Goal: Task Accomplishment & Management: Use online tool/utility

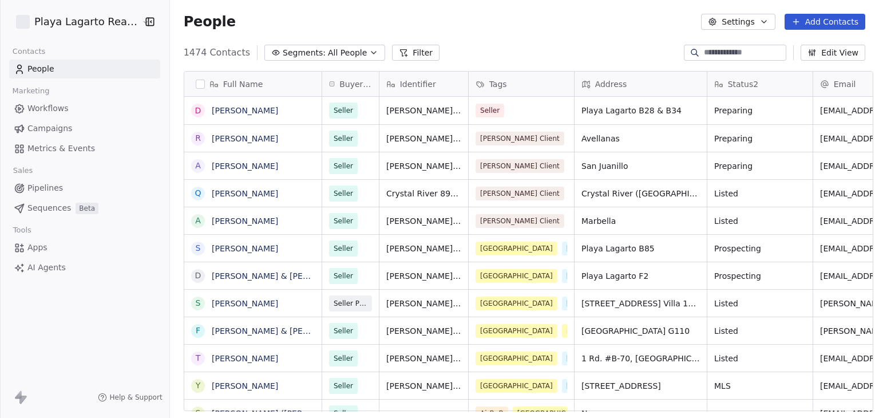
scroll to position [358, 708]
click at [41, 269] on span "AI Agents" at bounding box center [46, 268] width 38 height 12
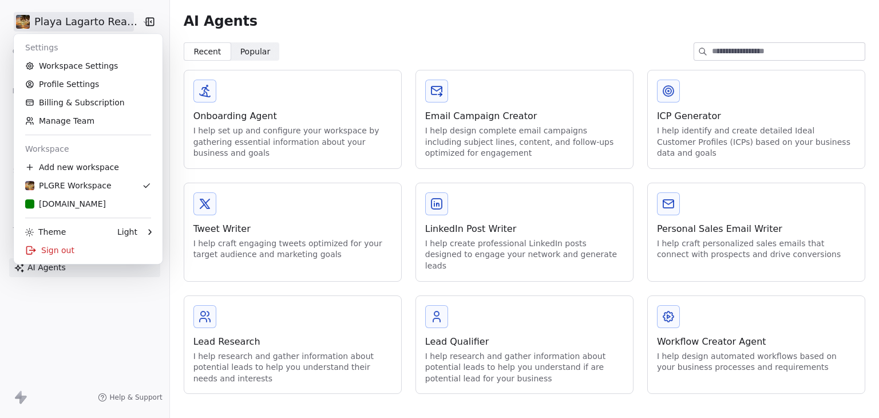
click at [50, 18] on html "Playa Lagarto Real Estate Contacts People Marketing Workflows Campaigns Metrics…" at bounding box center [439, 209] width 879 height 418
click at [335, 38] on html "Playa Lagarto Real Estate Contacts People Marketing Workflows Campaigns Metrics…" at bounding box center [439, 209] width 879 height 418
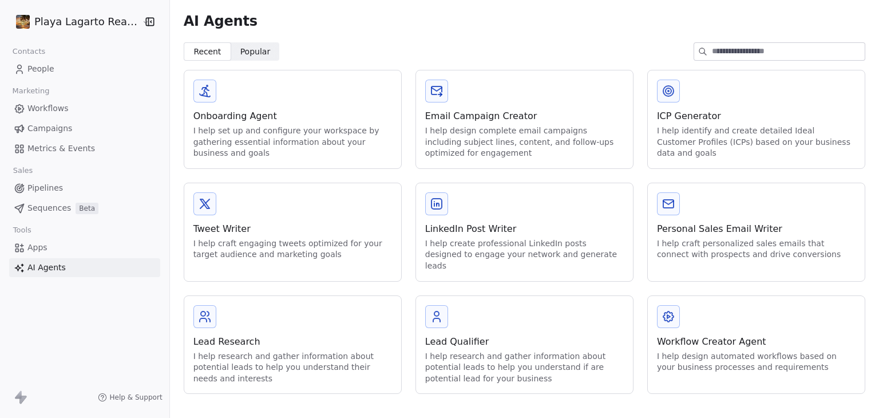
click at [243, 120] on div "Onboarding Agent" at bounding box center [292, 116] width 199 height 14
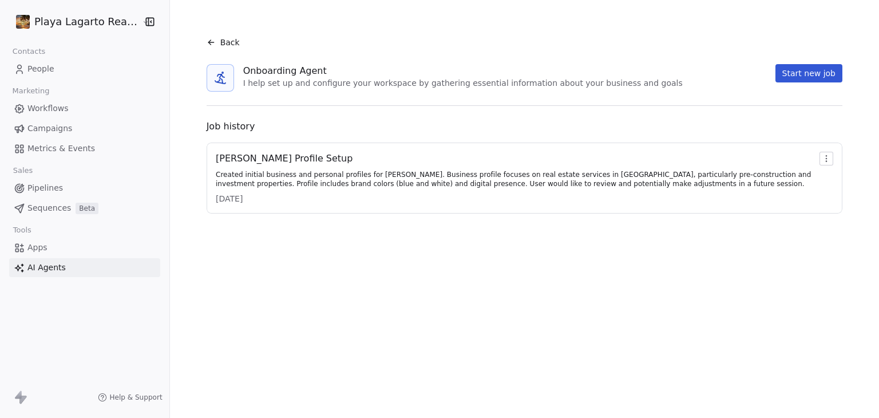
click at [39, 264] on span "AI Agents" at bounding box center [46, 268] width 38 height 12
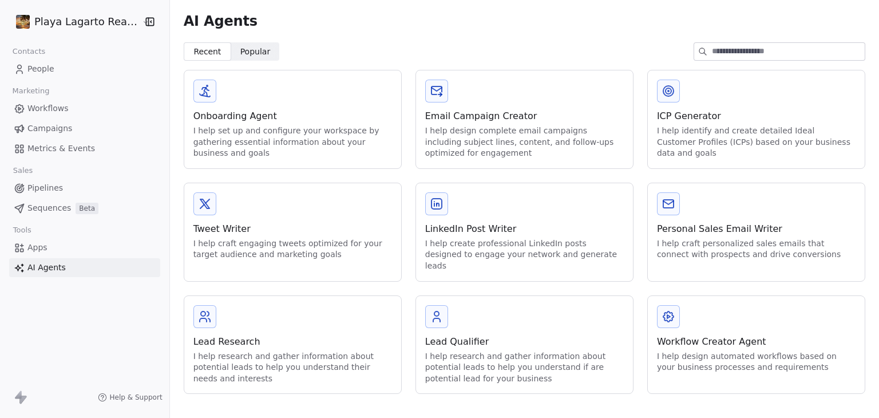
click at [711, 335] on div "Workflow Creator Agent" at bounding box center [756, 342] width 199 height 14
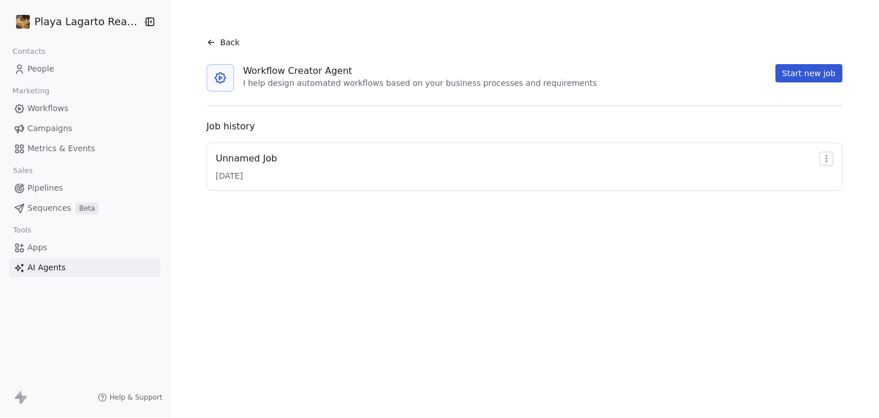
click at [207, 39] on icon at bounding box center [211, 42] width 9 height 9
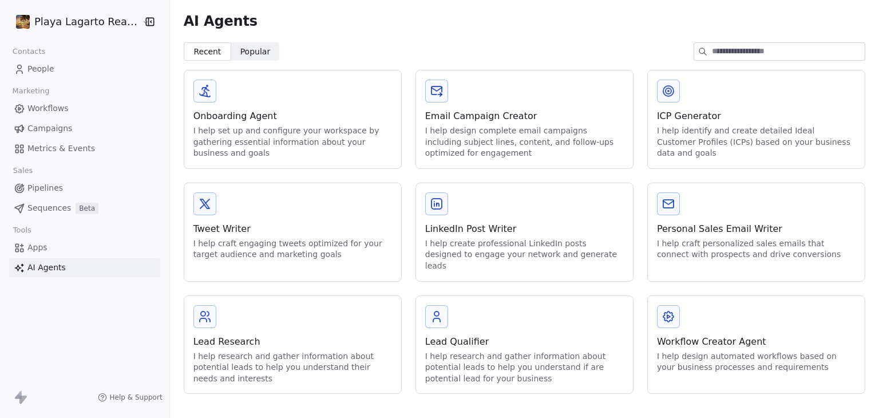
click at [49, 22] on html "Playa Lagarto Real Estate Contacts People Marketing Workflows Campaigns Metrics…" at bounding box center [439, 209] width 879 height 418
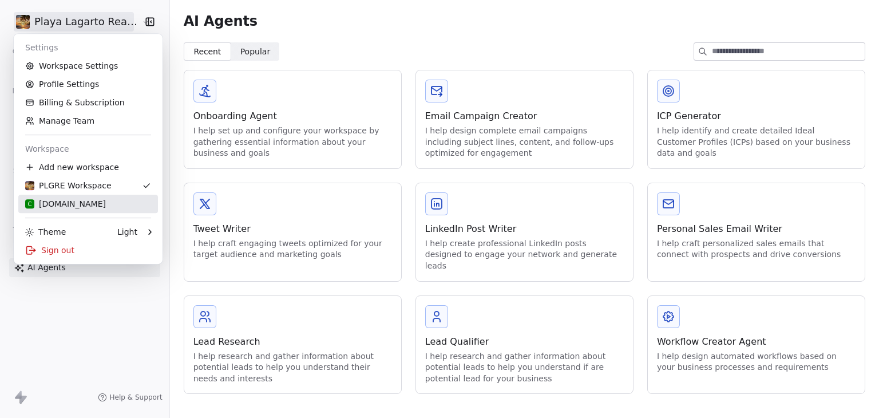
click at [71, 204] on div "C [DOMAIN_NAME]" at bounding box center [65, 203] width 81 height 11
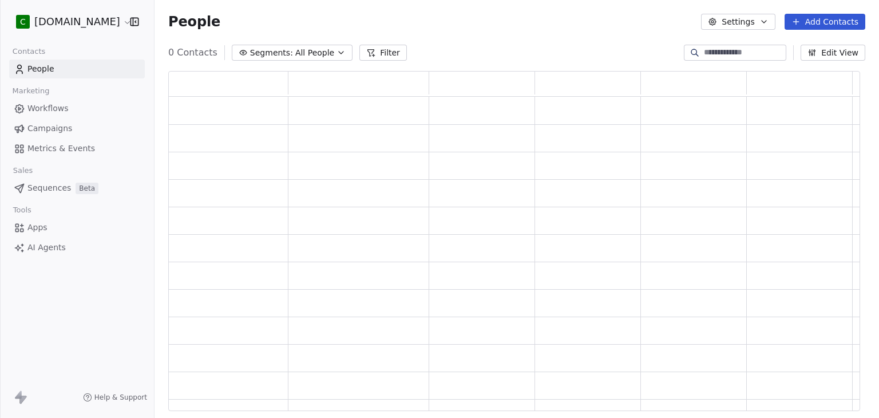
scroll to position [331, 683]
click at [48, 247] on span "AI Agents" at bounding box center [46, 248] width 38 height 12
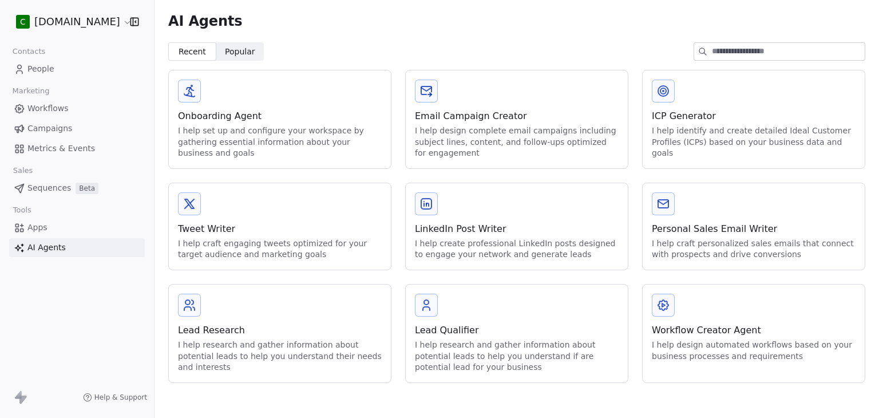
click at [215, 113] on div "Onboarding Agent" at bounding box center [280, 116] width 204 height 14
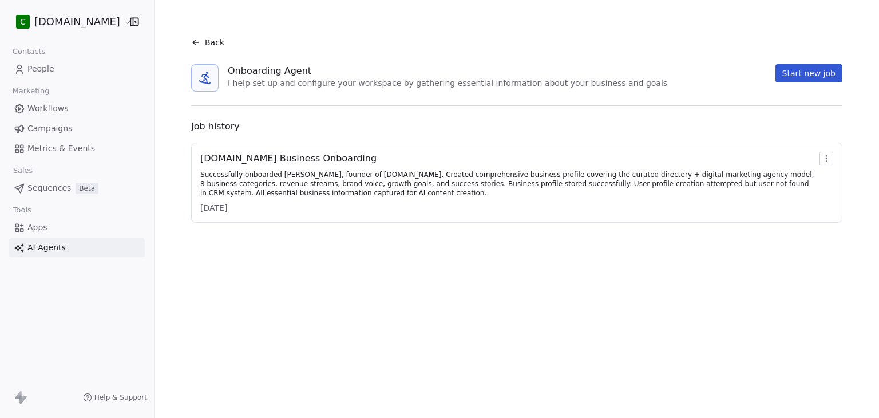
click at [316, 161] on div "[DOMAIN_NAME] Business Onboarding" at bounding box center [507, 159] width 615 height 14
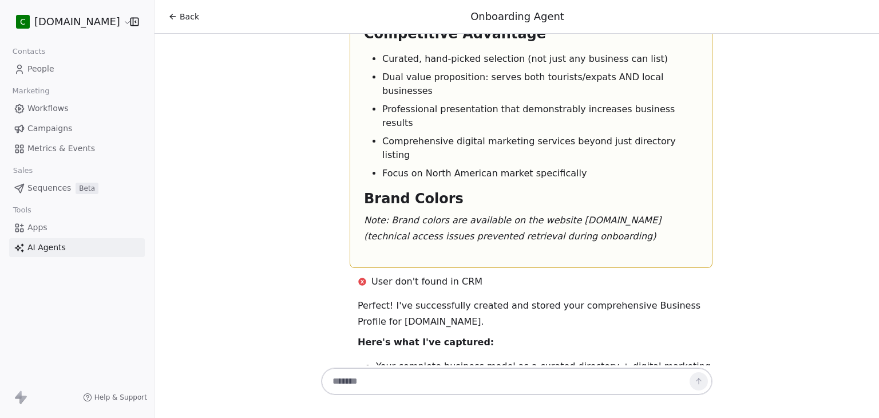
scroll to position [5149, 0]
click at [177, 20] on icon at bounding box center [172, 16] width 9 height 9
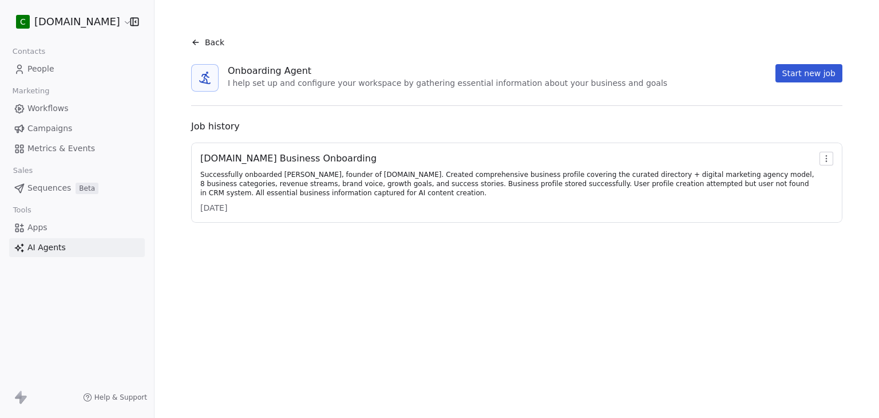
click at [200, 46] on icon at bounding box center [195, 42] width 9 height 9
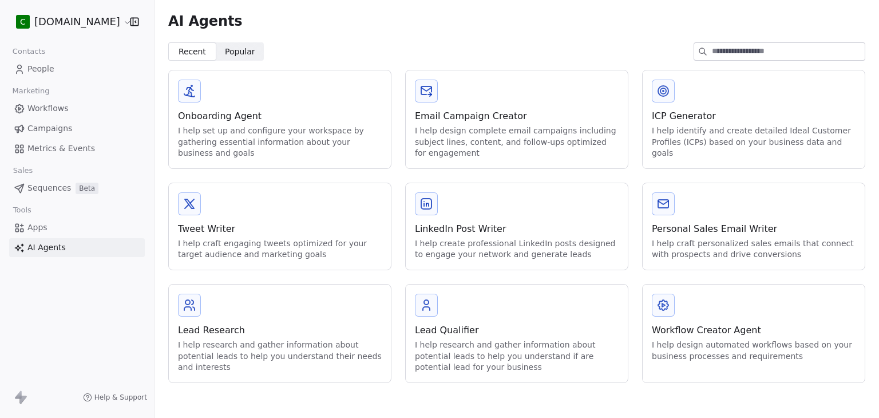
click at [679, 330] on div "Workflow Creator Agent" at bounding box center [754, 330] width 204 height 14
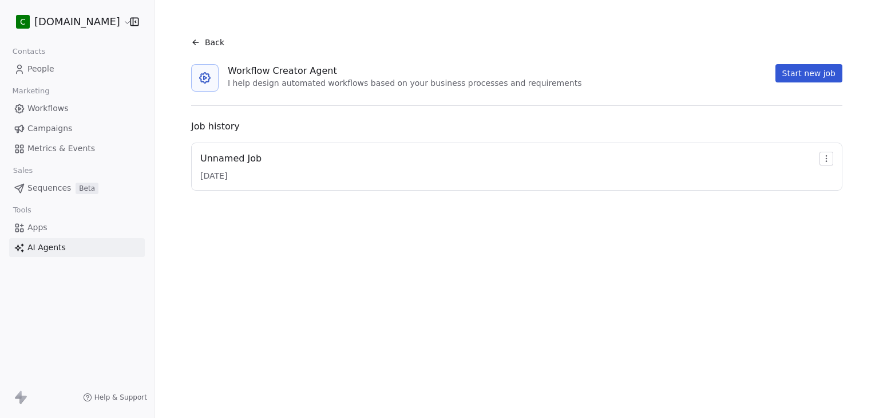
click at [192, 39] on div "Back" at bounding box center [517, 42] width 670 height 30
click at [195, 39] on div "Back" at bounding box center [517, 42] width 670 height 30
click at [207, 43] on div "Back" at bounding box center [207, 42] width 33 height 11
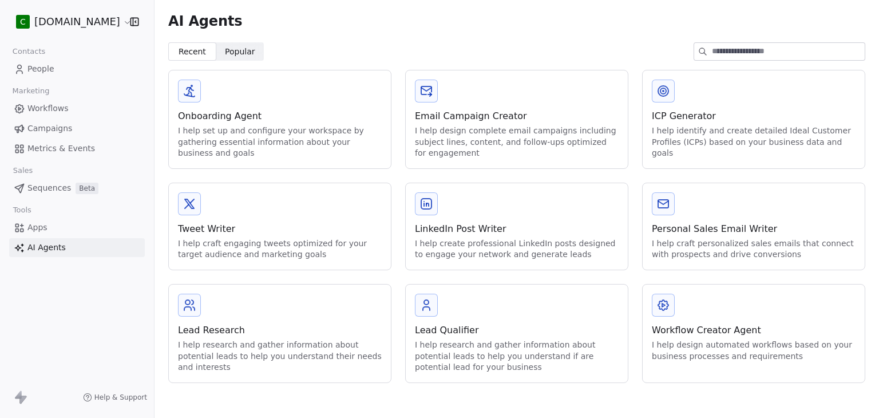
click at [236, 113] on div "Onboarding Agent" at bounding box center [280, 116] width 204 height 14
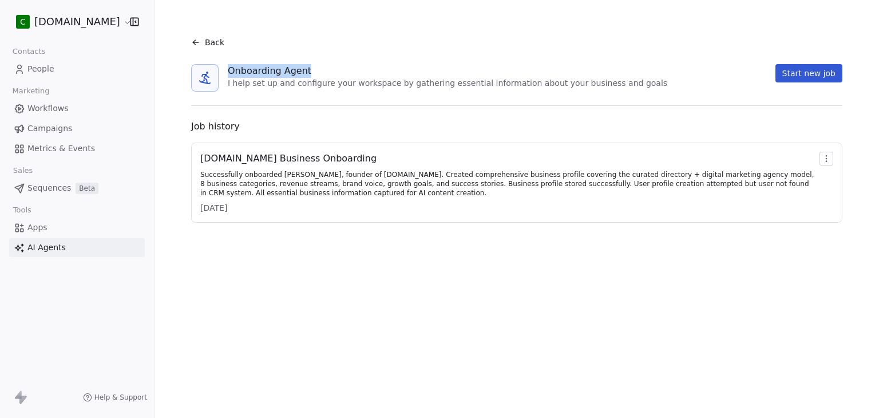
drag, startPoint x: 235, startPoint y: 70, endPoint x: 311, endPoint y: 72, distance: 76.7
click at [311, 72] on div "Onboarding Agent" at bounding box center [448, 71] width 440 height 14
copy div "Onboarding Agent"
click at [489, 201] on div "[DOMAIN_NAME] Business Onboarding Successfully onboarded [PERSON_NAME], founder…" at bounding box center [507, 183] width 615 height 62
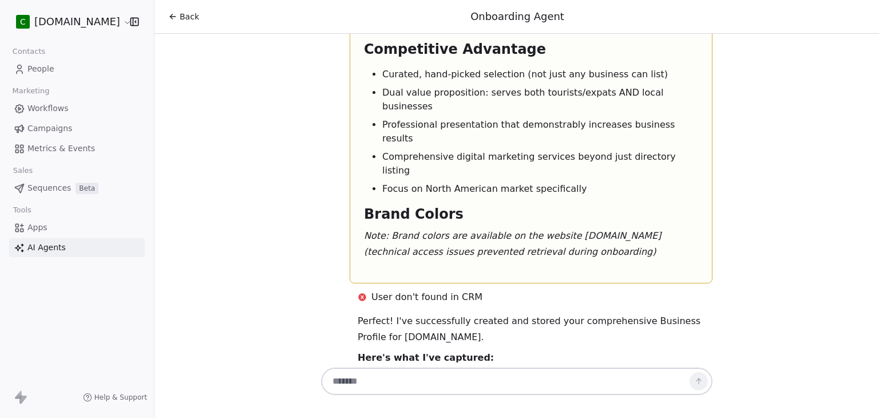
scroll to position [5149, 0]
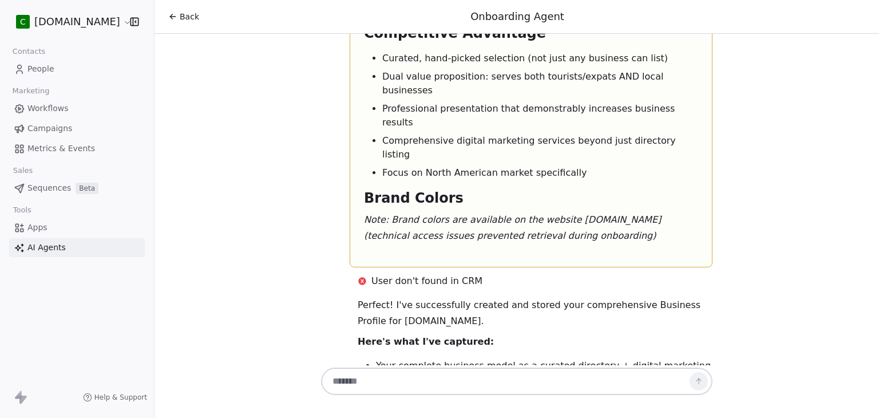
click at [174, 17] on icon at bounding box center [172, 16] width 9 height 9
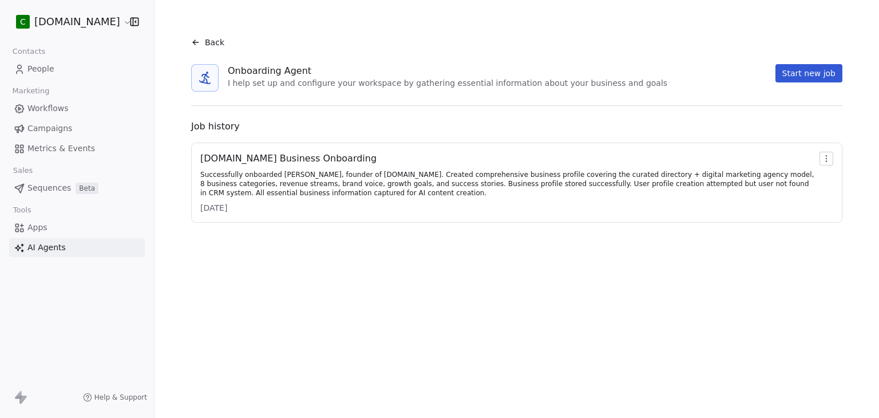
click at [57, 76] on link "People" at bounding box center [77, 69] width 136 height 19
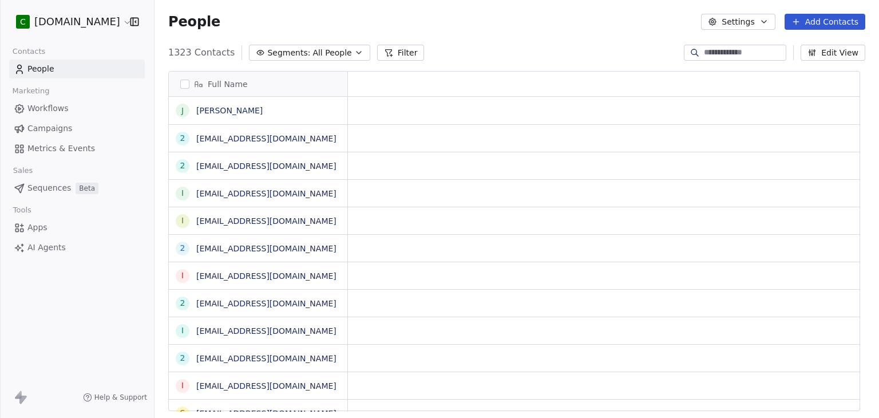
scroll to position [358, 710]
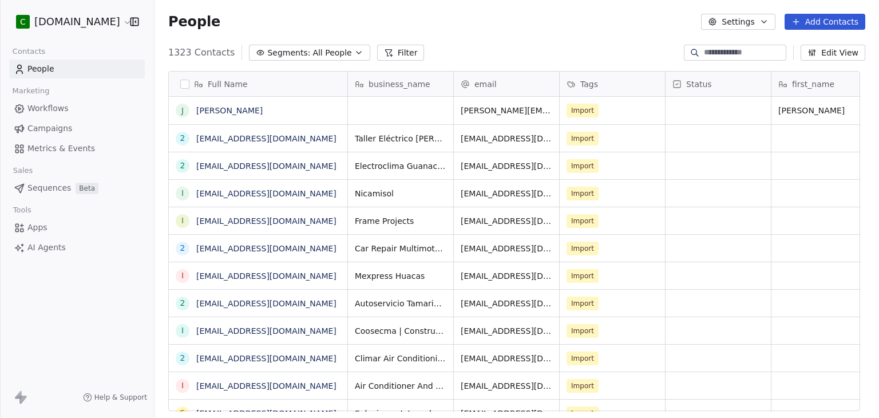
click at [54, 193] on span "Sequences" at bounding box center [49, 188] width 44 height 12
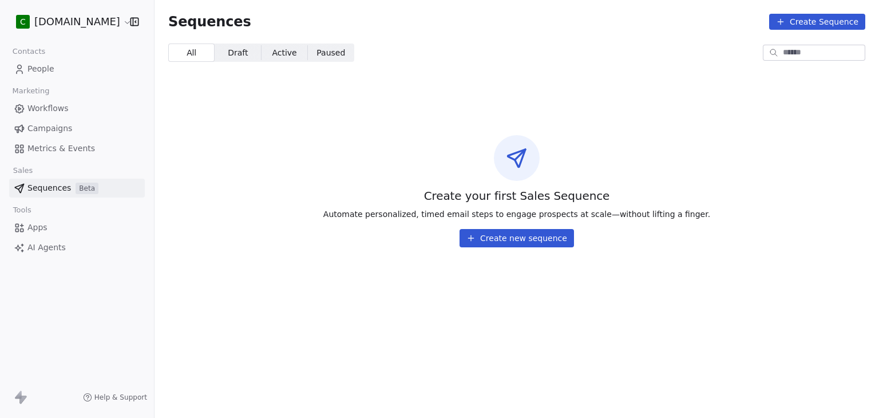
click at [53, 104] on span "Workflows" at bounding box center [47, 108] width 41 height 12
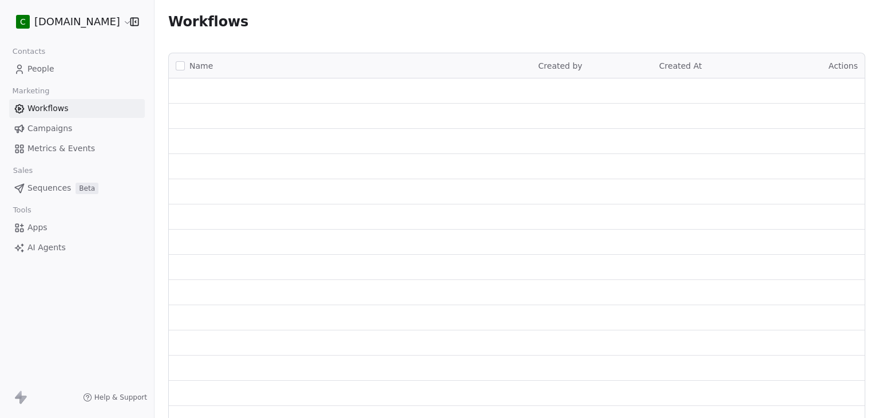
click at [56, 109] on span "Workflows" at bounding box center [47, 108] width 41 height 12
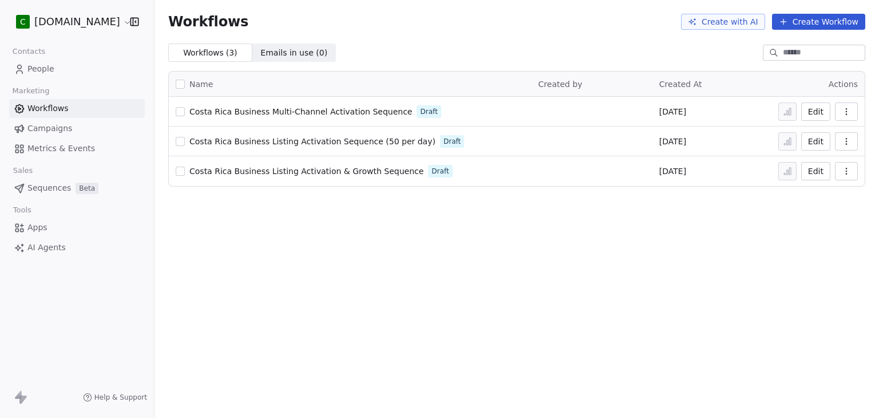
click at [256, 262] on div "Workflows Create with AI Create Workflow Workflows ( 3 ) Workflows ( 3 ) Emails…" at bounding box center [517, 209] width 725 height 418
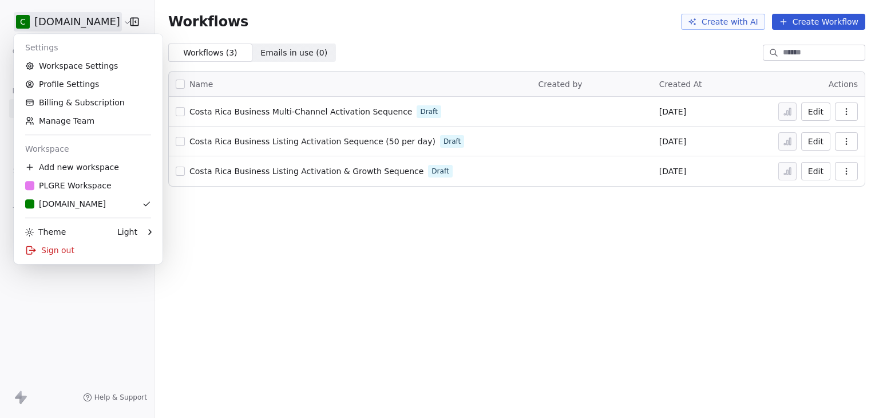
click at [65, 22] on html "C [DOMAIN_NAME] Contacts People Marketing Workflows Campaigns Metrics & Events …" at bounding box center [439, 209] width 879 height 418
click at [57, 243] on div "Sign out" at bounding box center [88, 250] width 140 height 18
